Goal: Check status: Check status

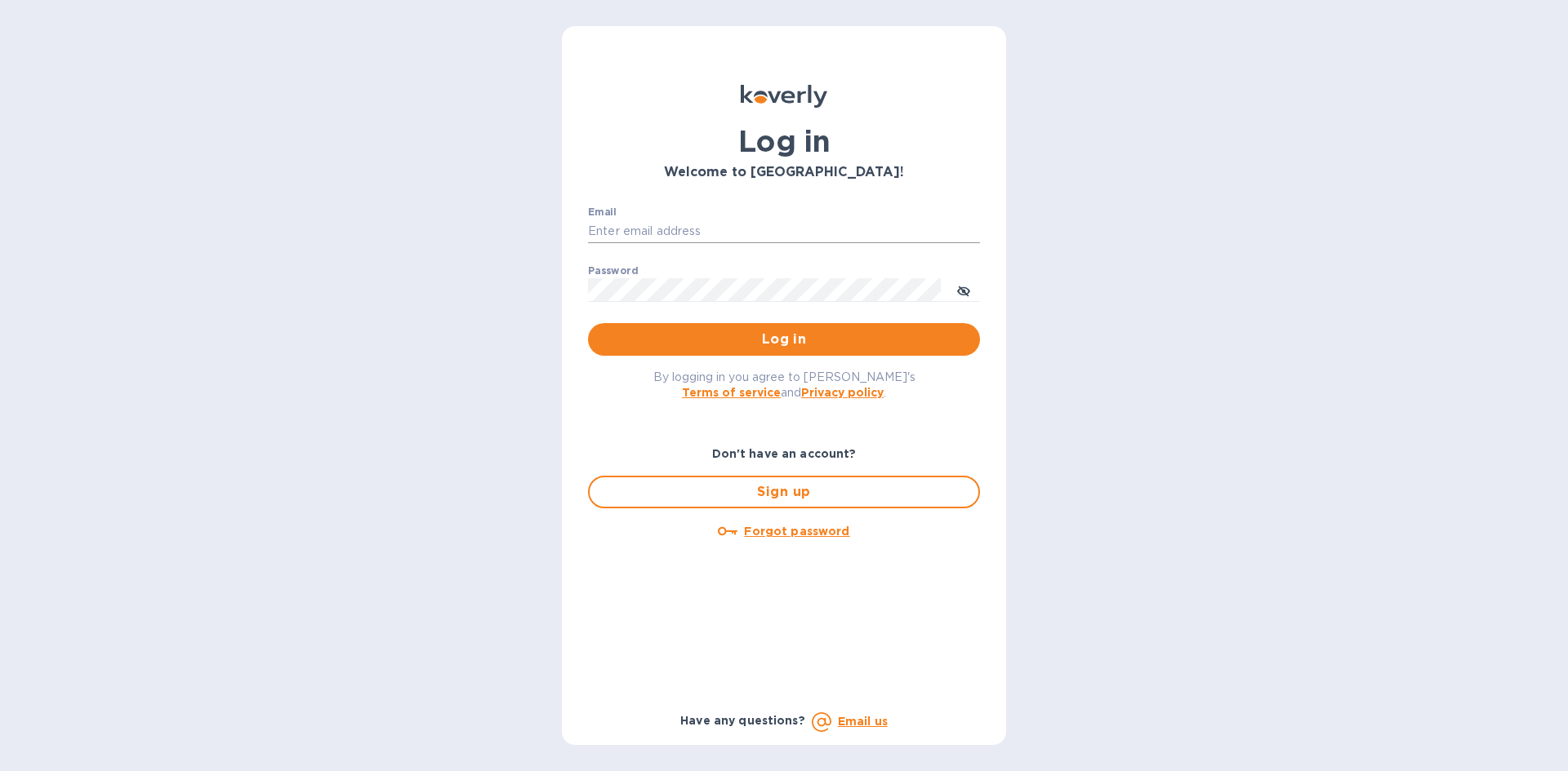
click at [695, 227] on input "Email" at bounding box center [784, 232] width 392 height 24
type input "[EMAIL_ADDRESS][DOMAIN_NAME]"
click at [588, 323] on button "Log in" at bounding box center [784, 340] width 392 height 33
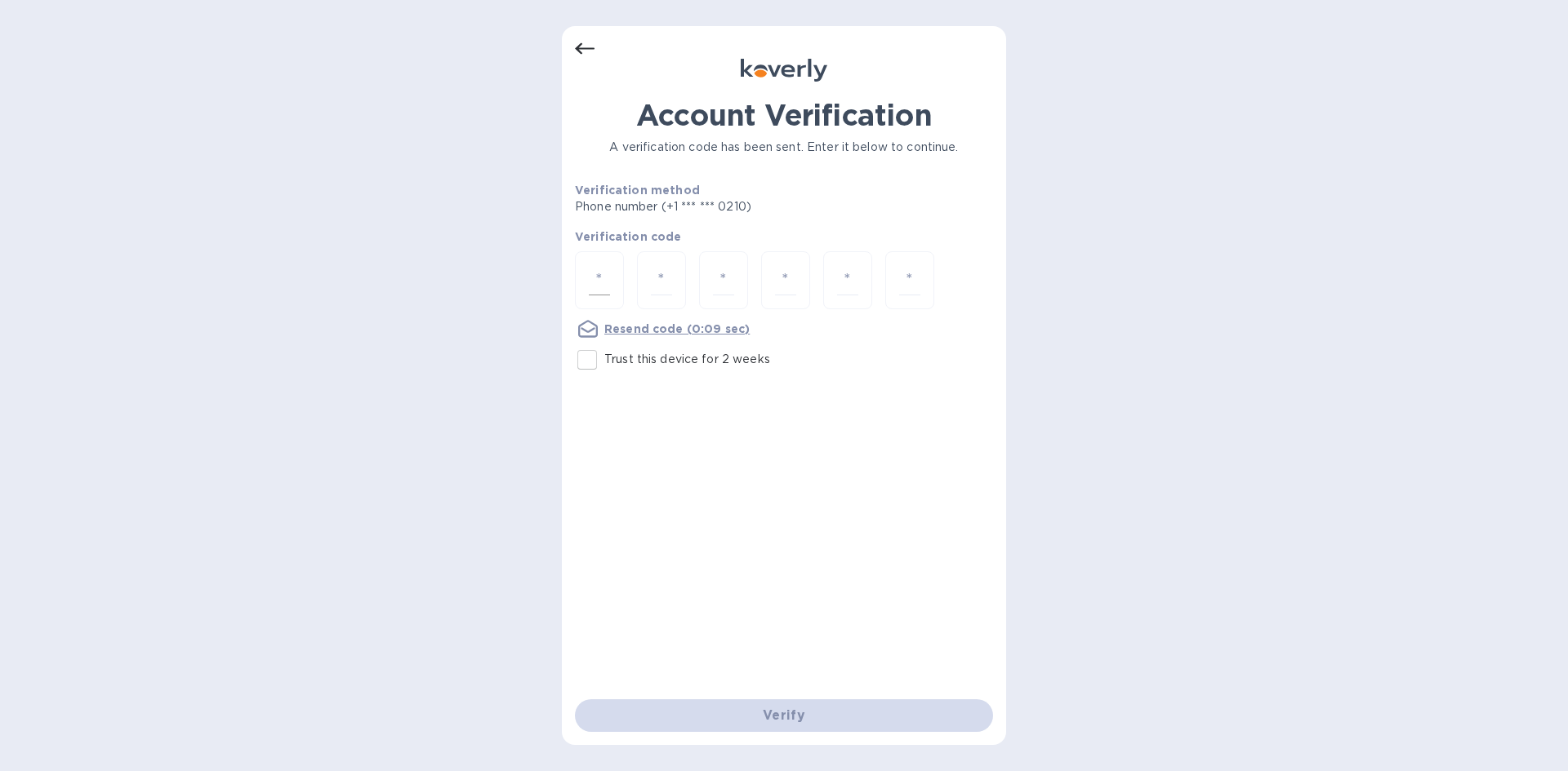
click at [597, 266] on input "number" at bounding box center [600, 280] width 21 height 30
type input "5"
type input "9"
type input "1"
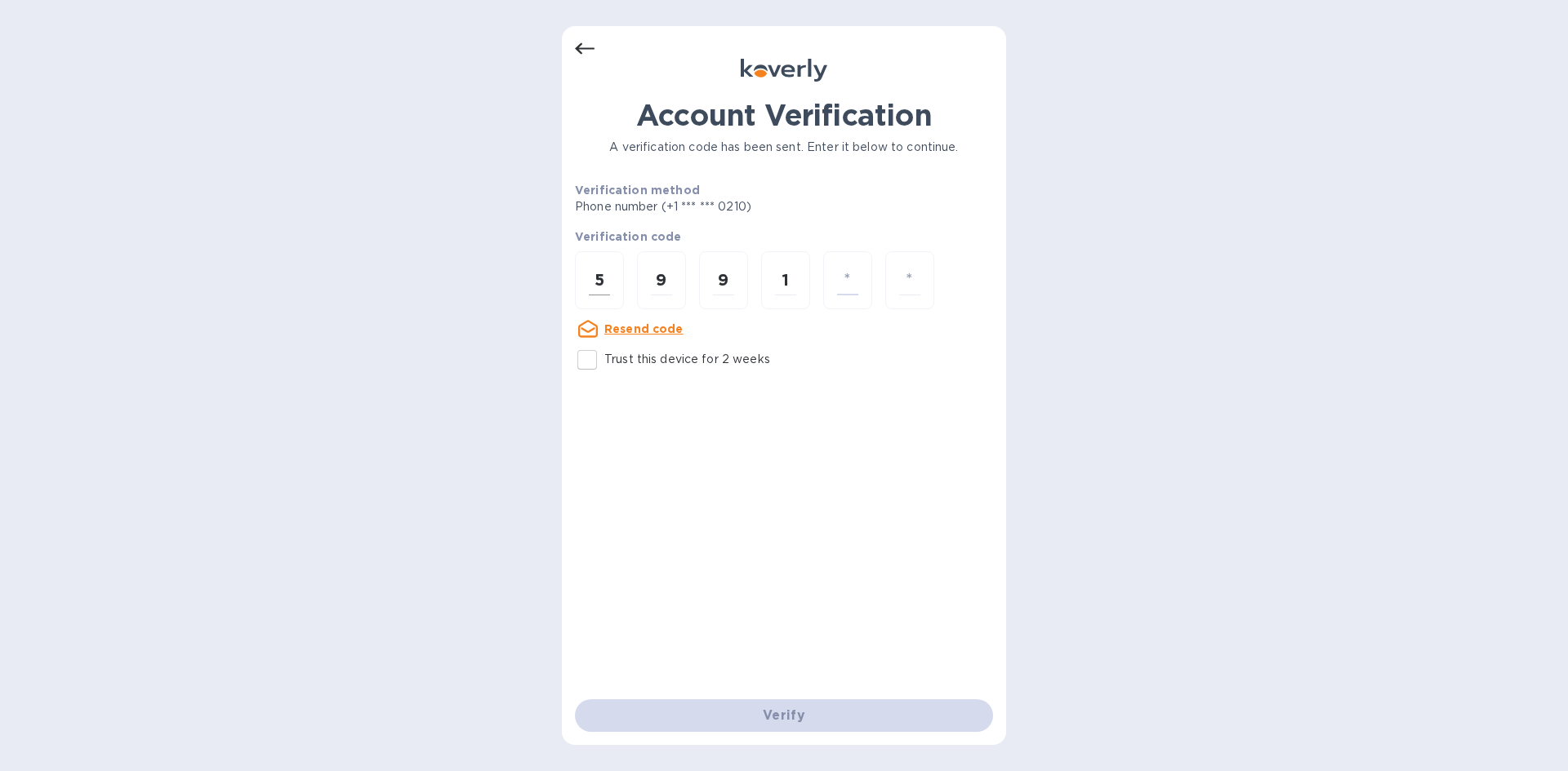
type input "3"
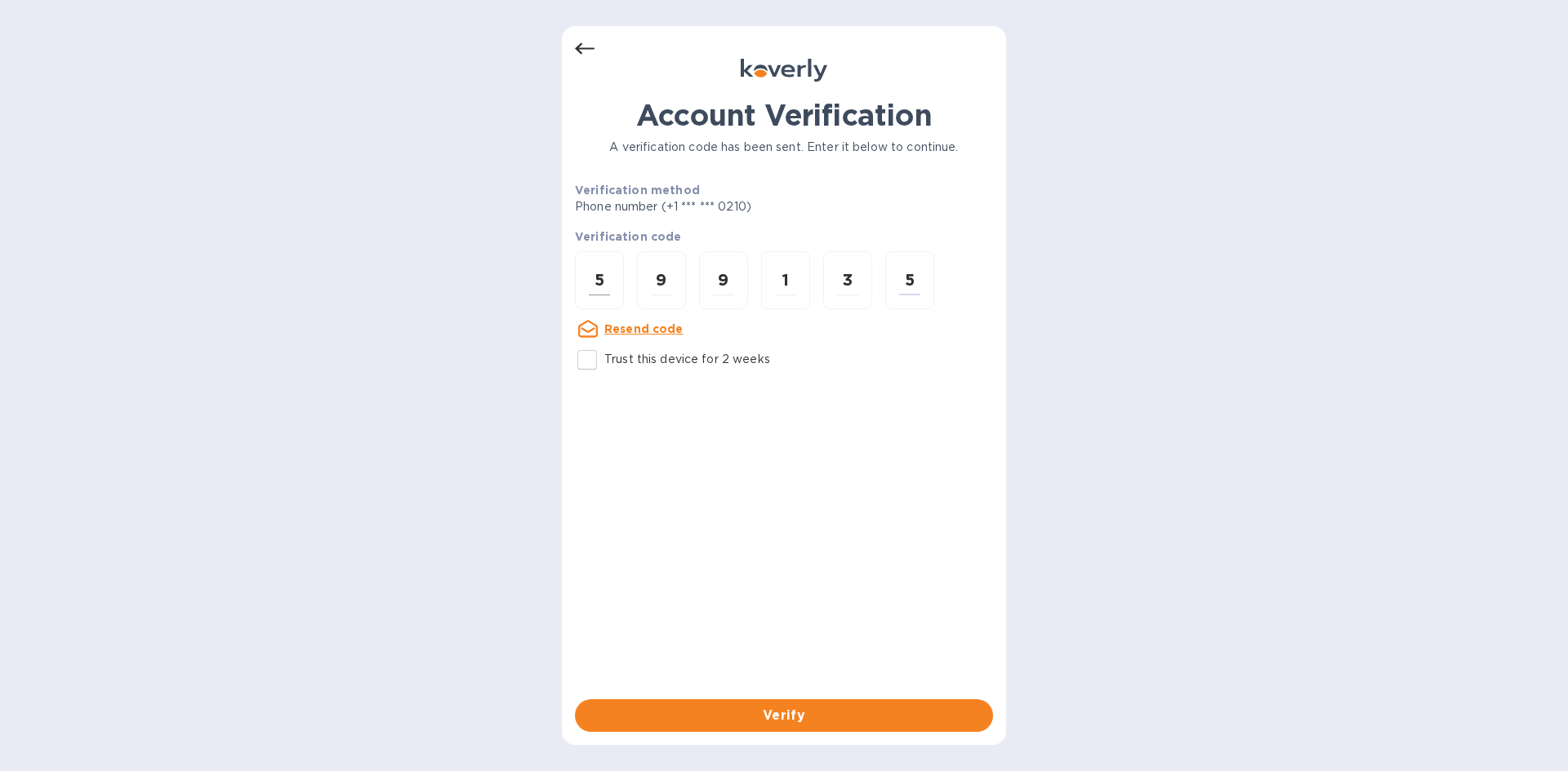
type input "5"
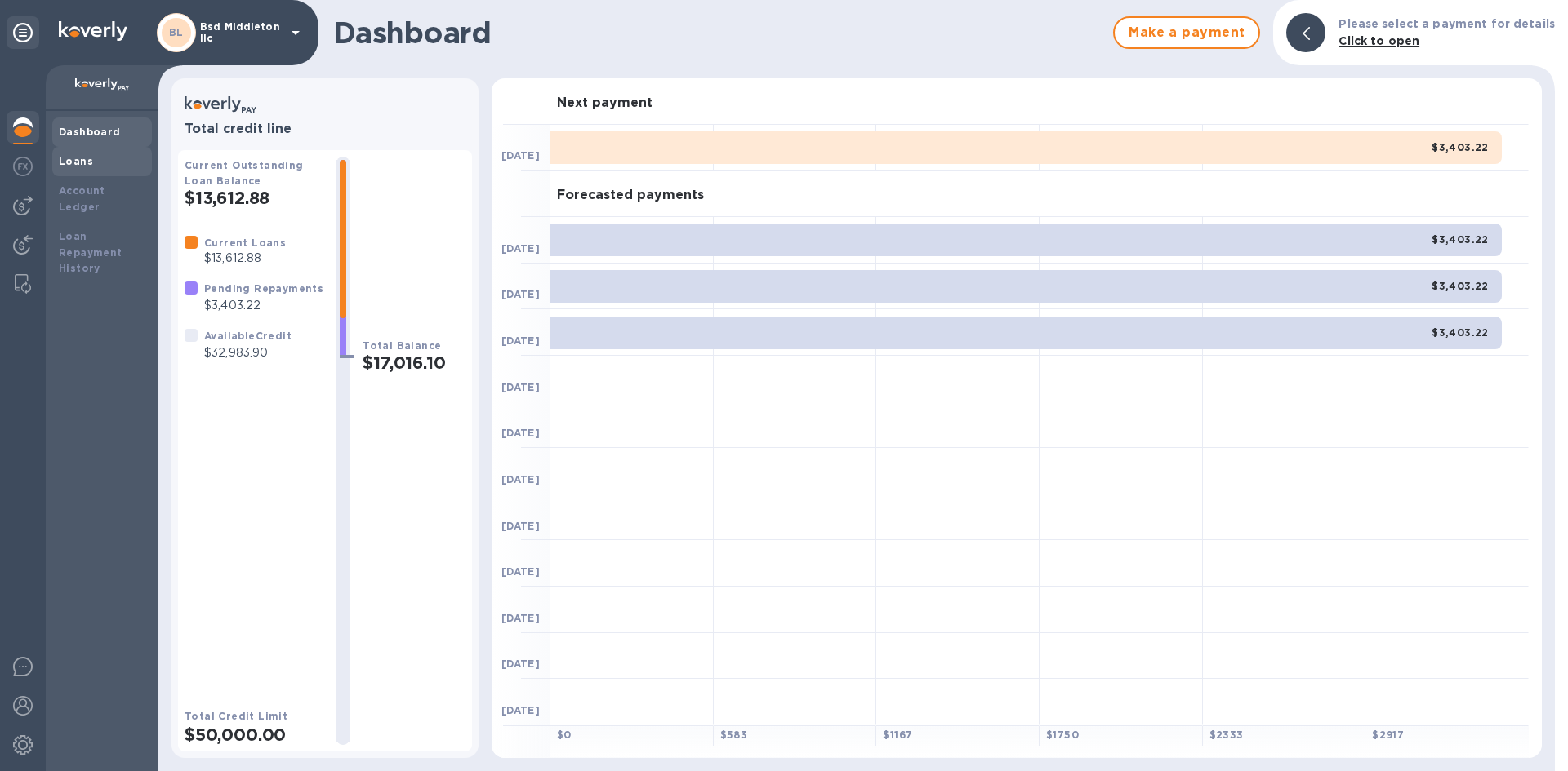
click at [86, 160] on b "Loans" at bounding box center [76, 161] width 35 height 12
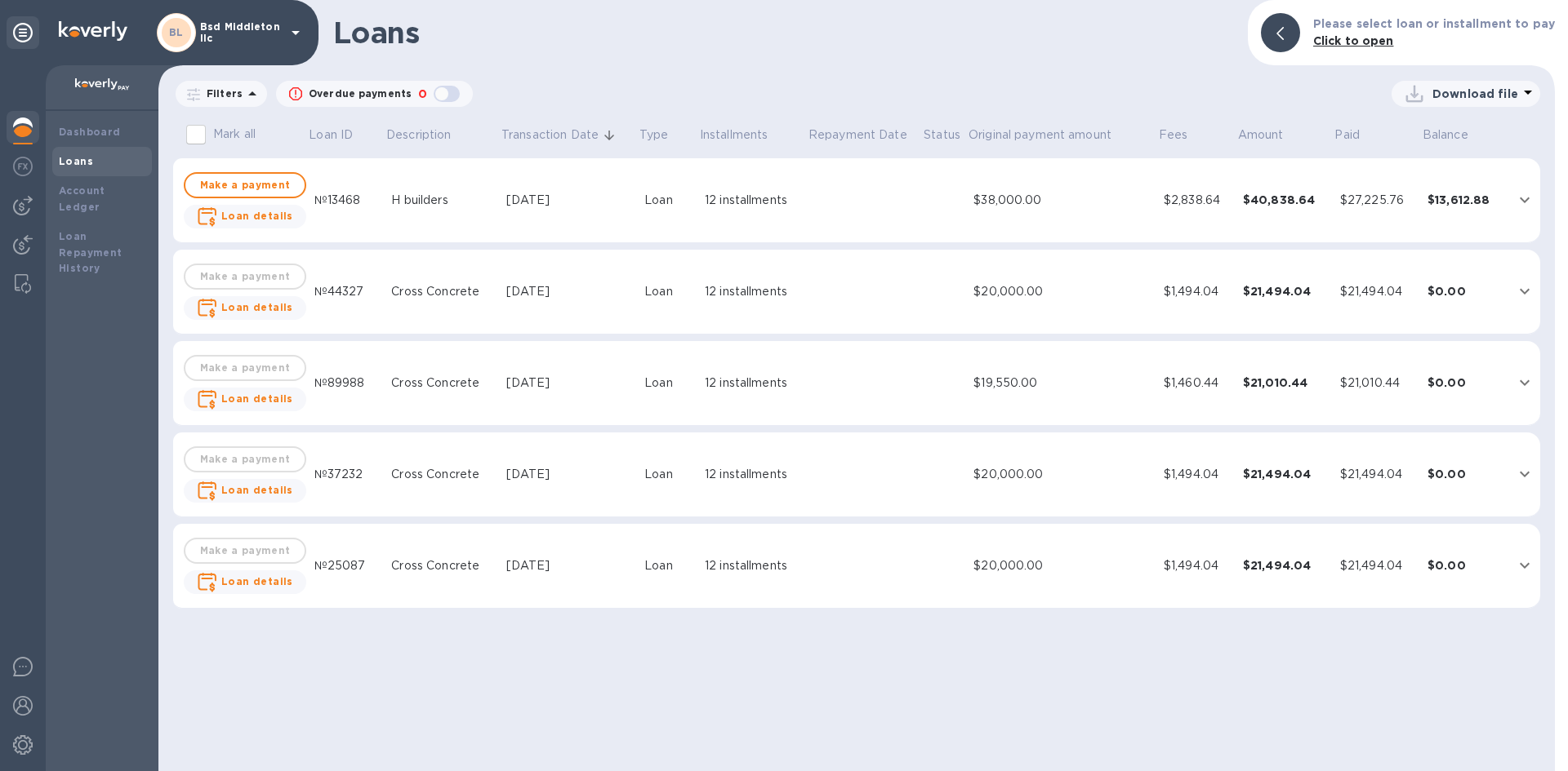
click at [233, 42] on p "Bsd Middleton llc" at bounding box center [241, 32] width 82 height 23
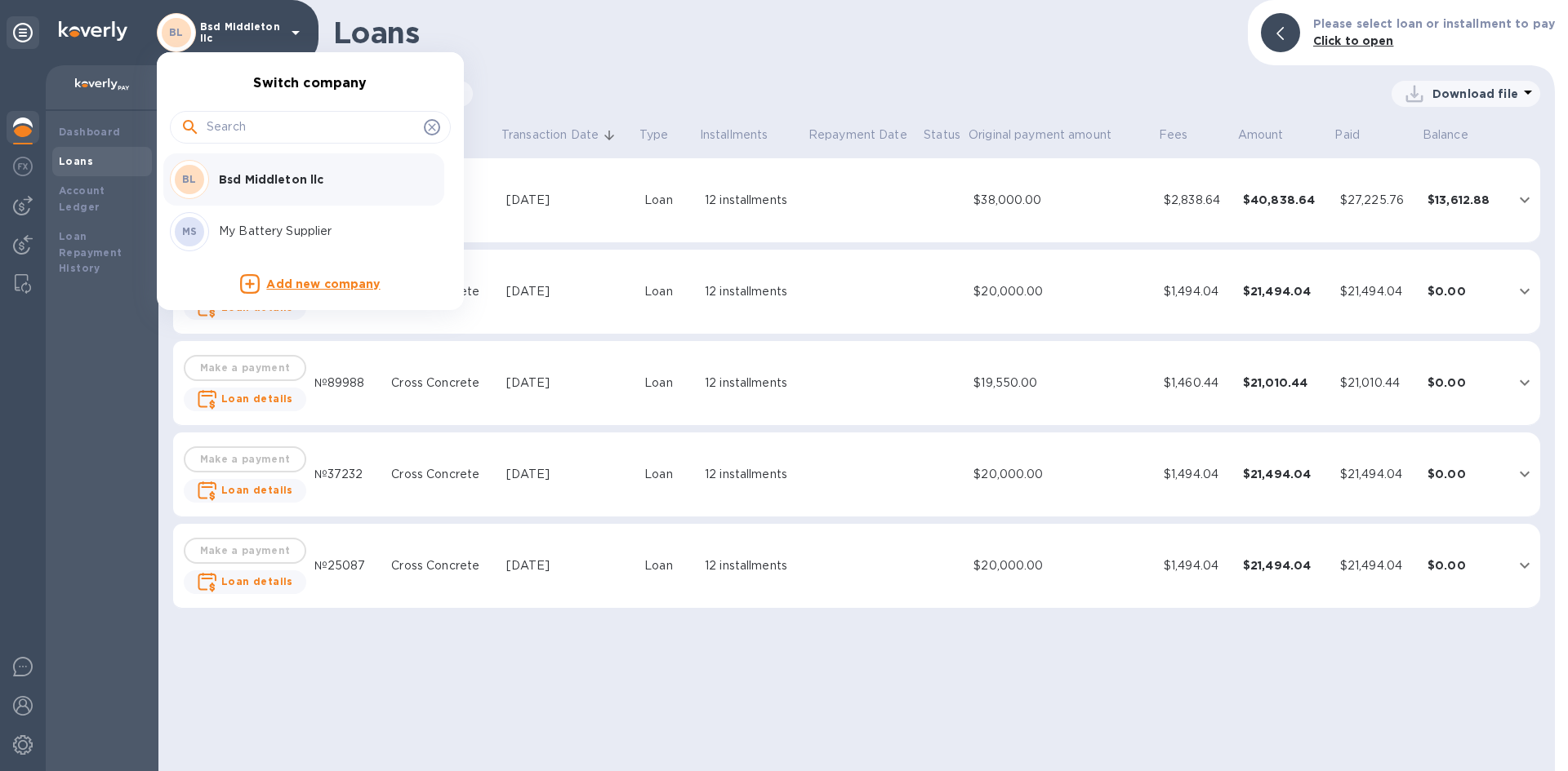
click at [282, 238] on p "My Battery Supplier" at bounding box center [321, 232] width 206 height 17
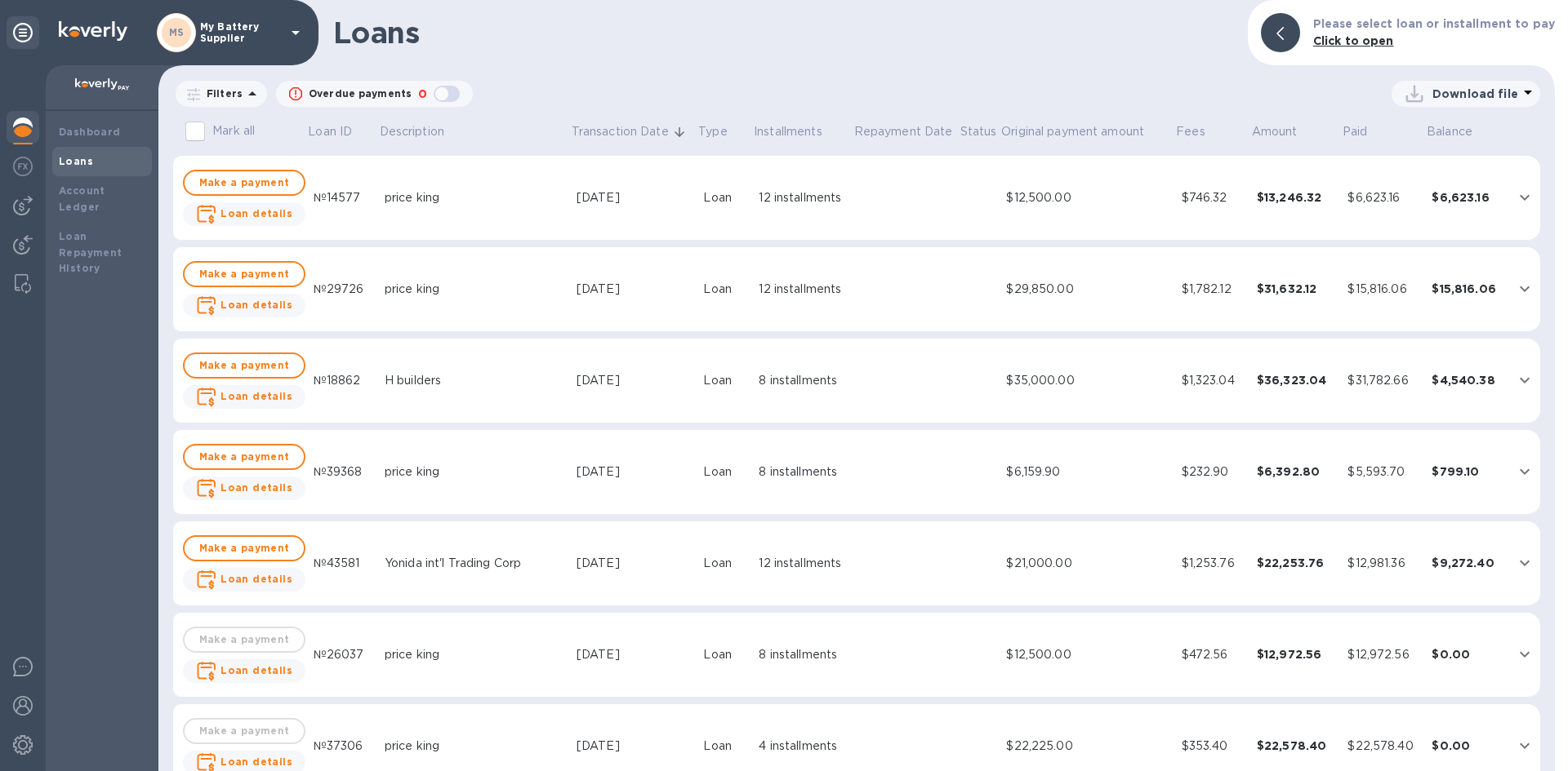
scroll to position [653, 0]
